Goal: Transaction & Acquisition: Download file/media

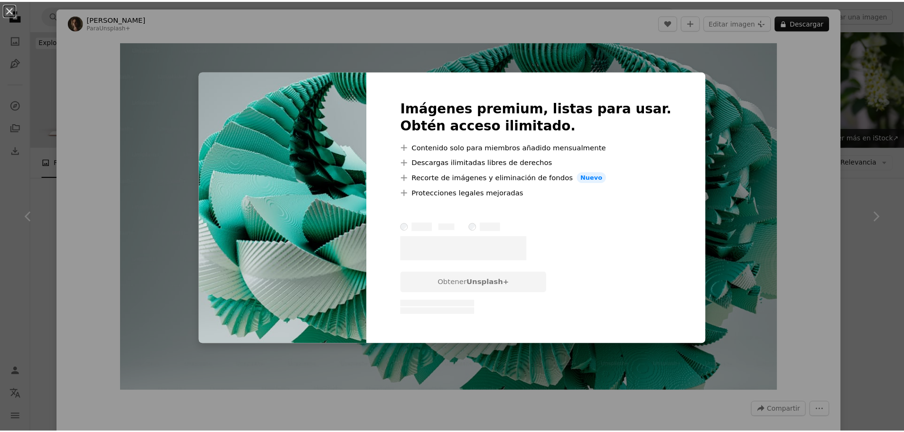
scroll to position [4268, 0]
